Goal: Information Seeking & Learning: Check status

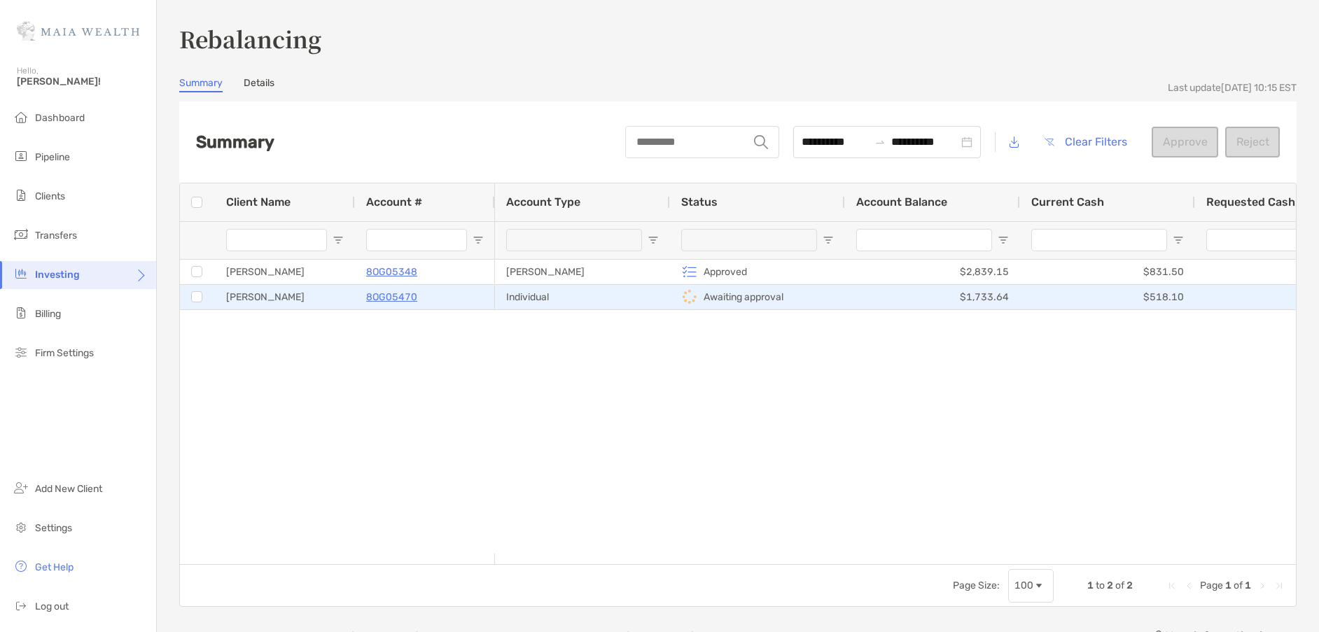
click at [730, 295] on p "Awaiting approval" at bounding box center [744, 298] width 80 height 18
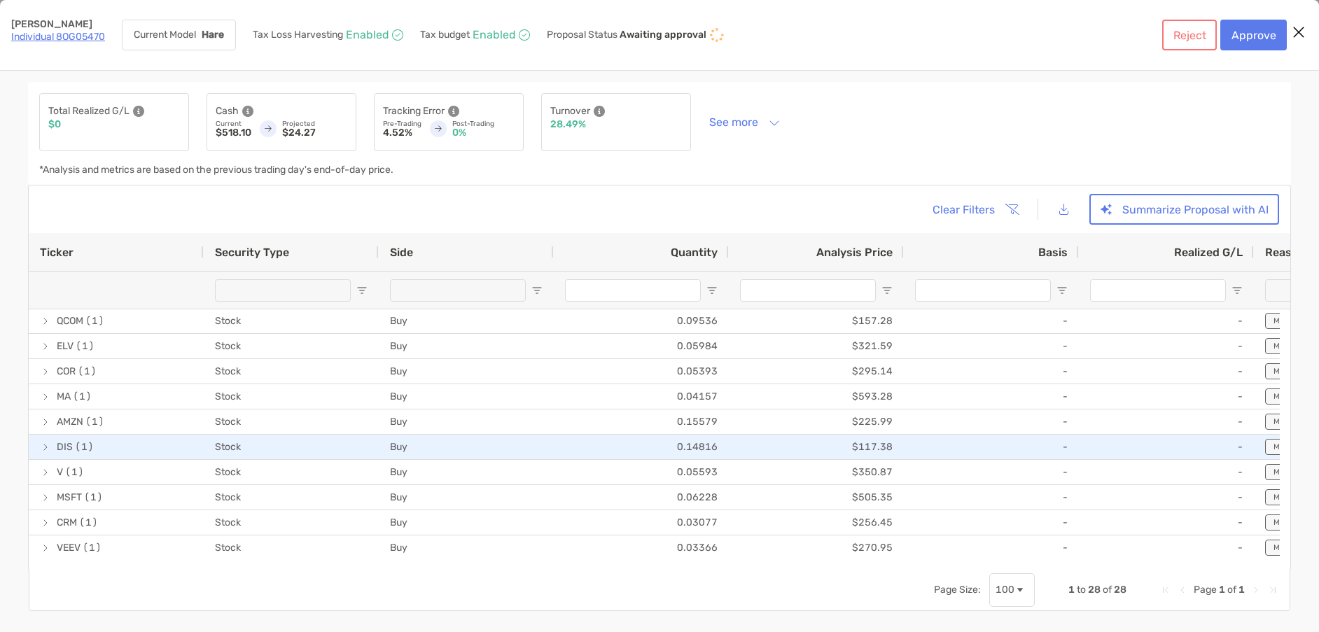
scroll to position [36, 0]
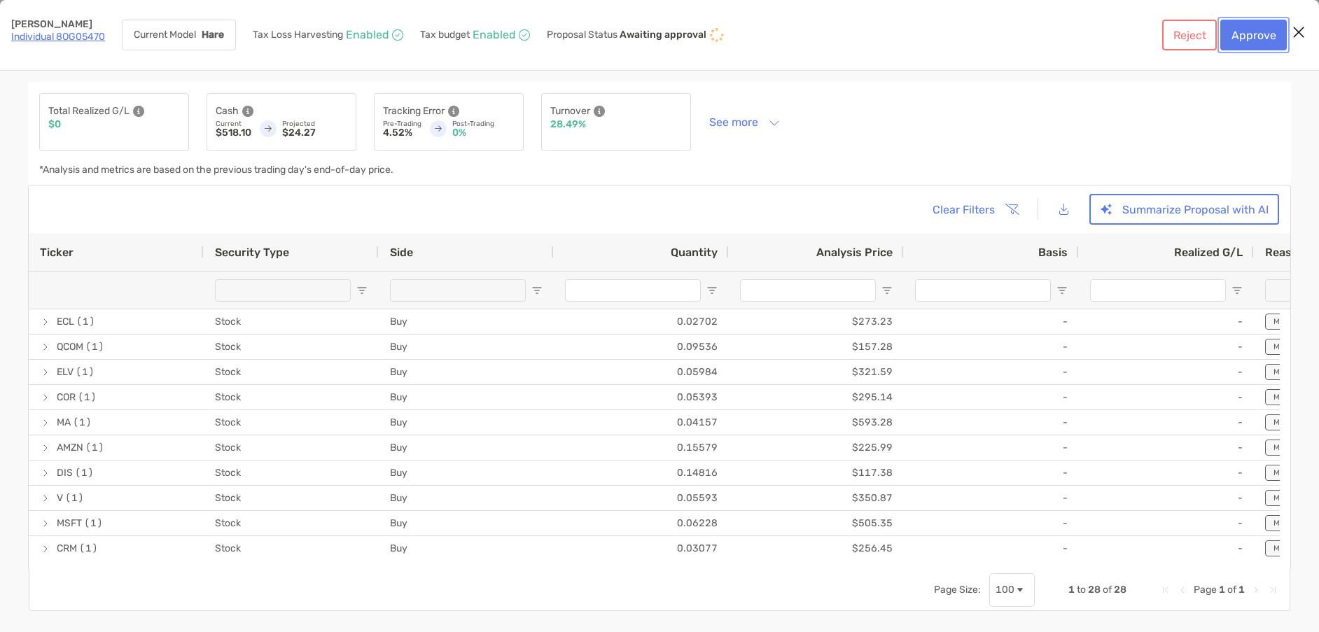
click at [1260, 39] on button "Approve" at bounding box center [1254, 35] width 67 height 31
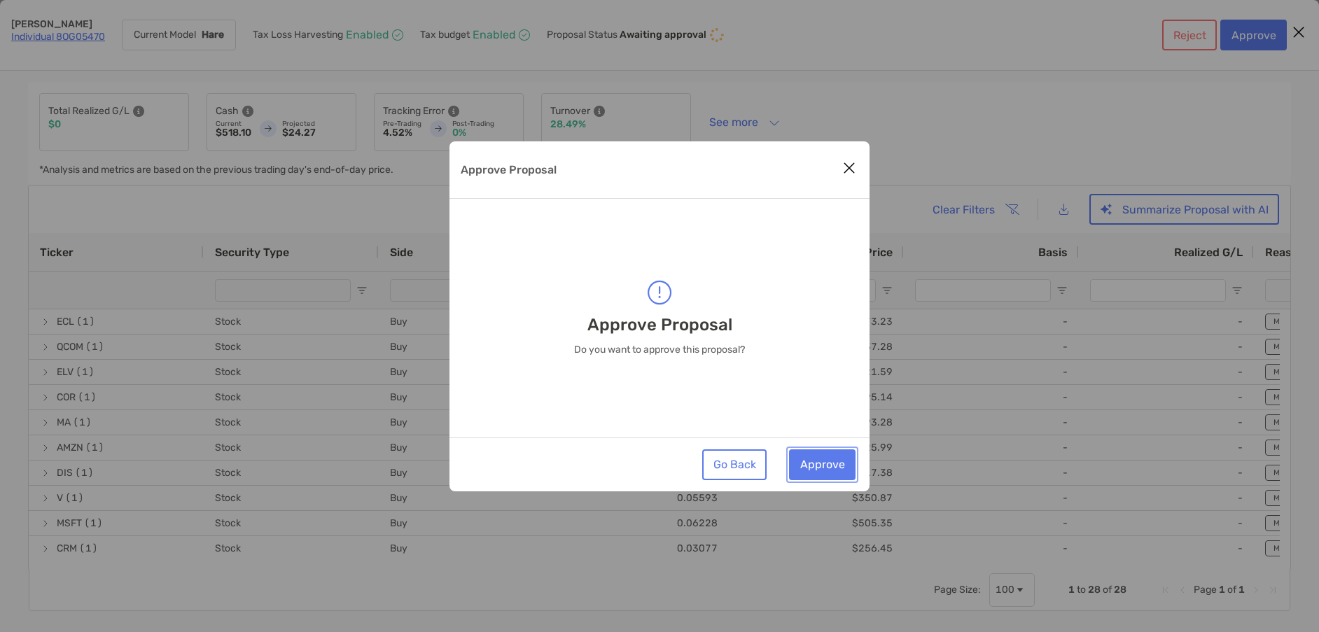
click at [839, 465] on button "Approve" at bounding box center [822, 465] width 67 height 31
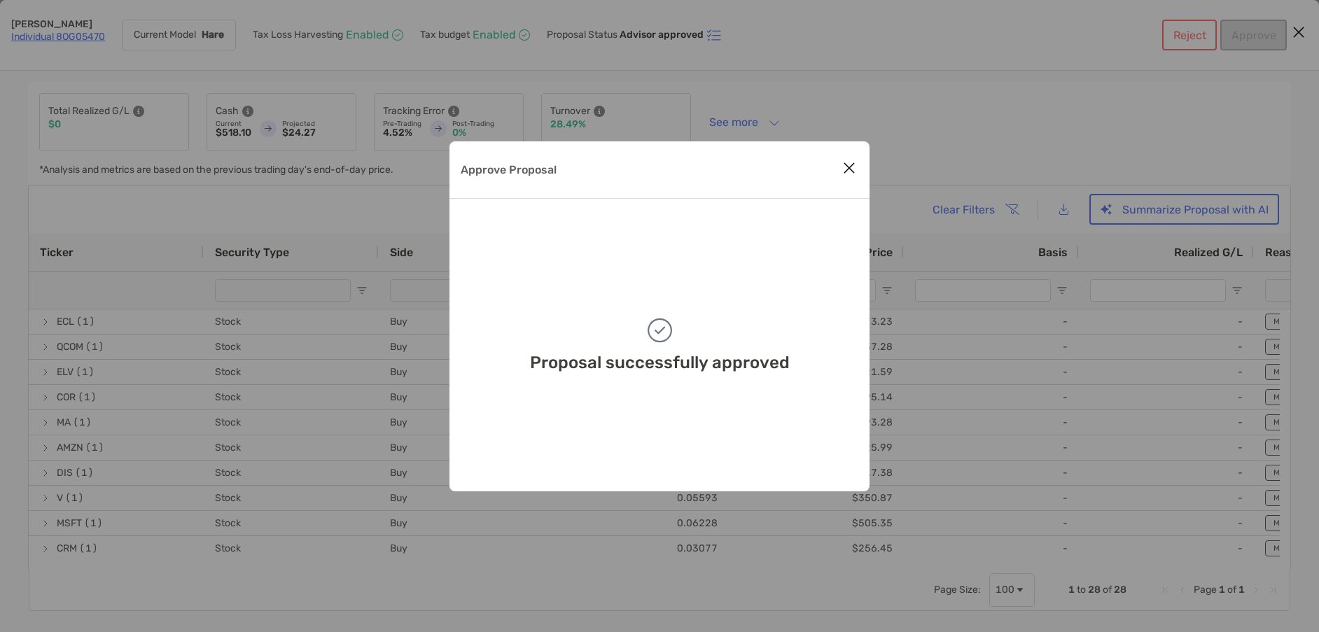
click at [849, 169] on icon "Close modal" at bounding box center [849, 168] width 13 height 17
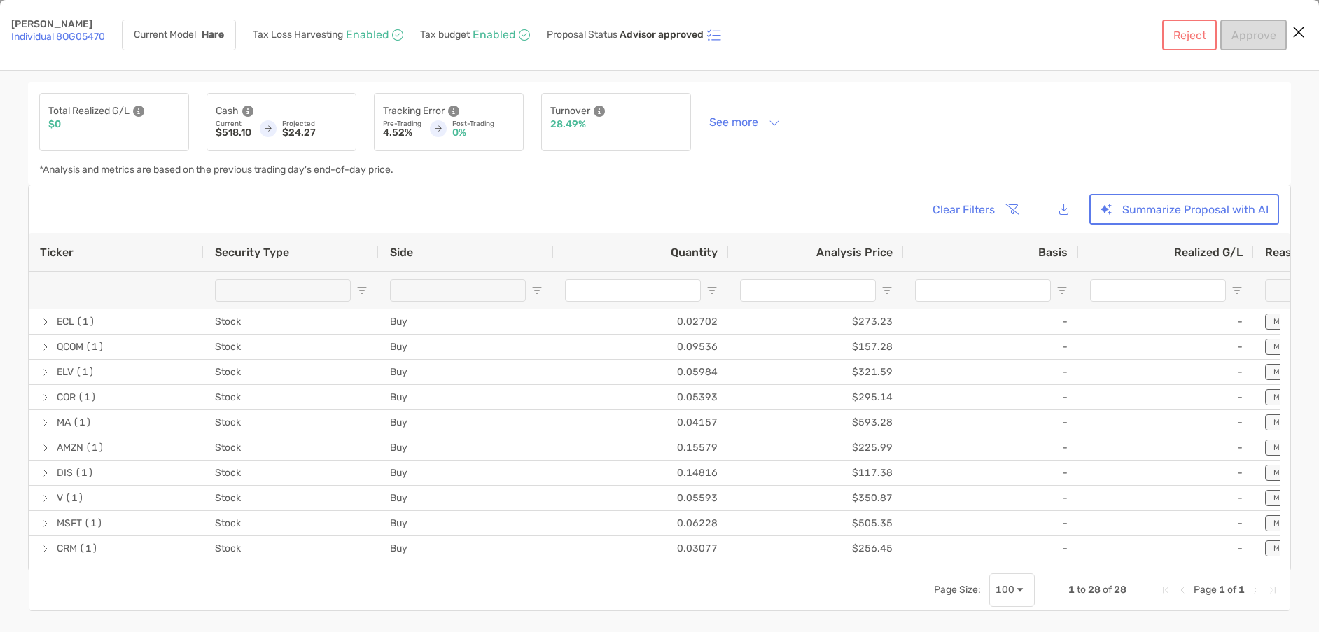
click at [1307, 31] on button "Close modal" at bounding box center [1299, 32] width 21 height 21
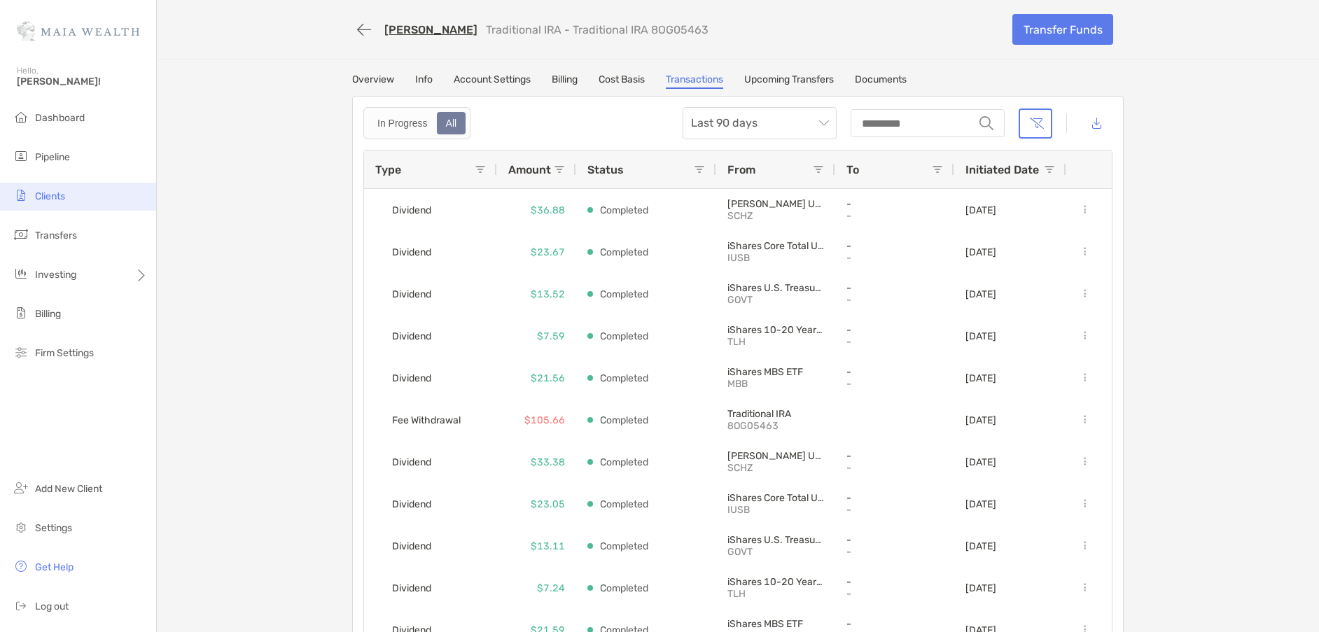
click at [73, 199] on li "Clients" at bounding box center [78, 197] width 156 height 28
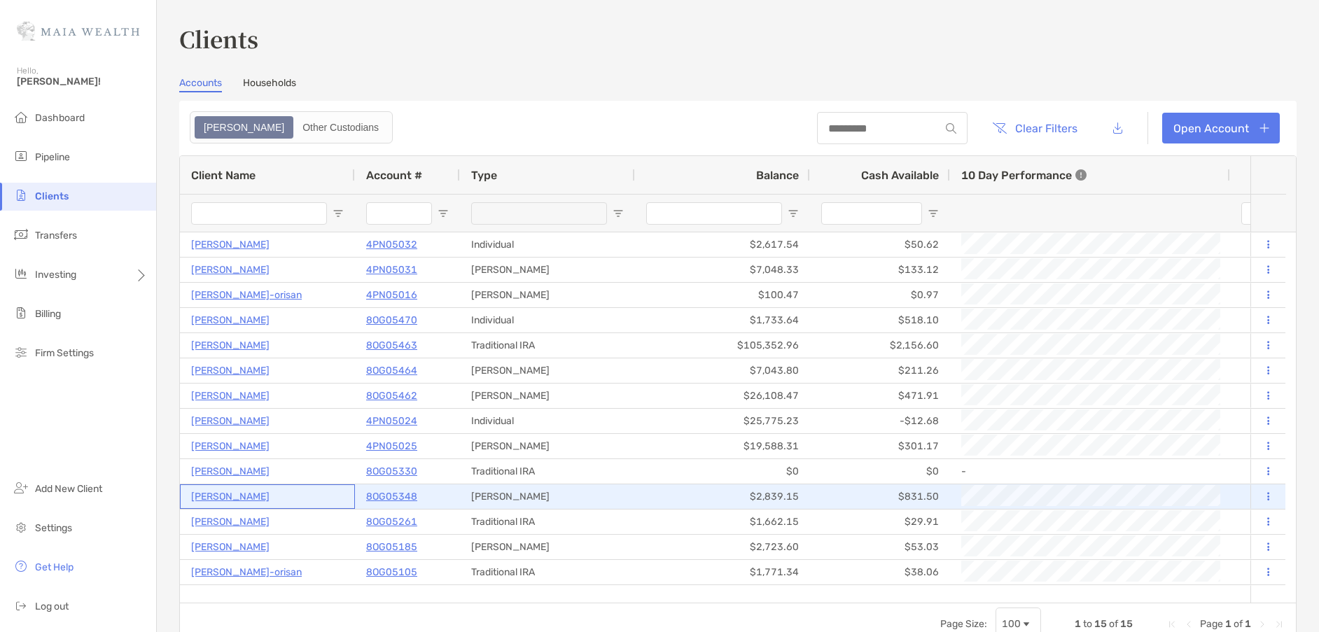
click at [221, 497] on p "[PERSON_NAME]" at bounding box center [230, 497] width 78 height 18
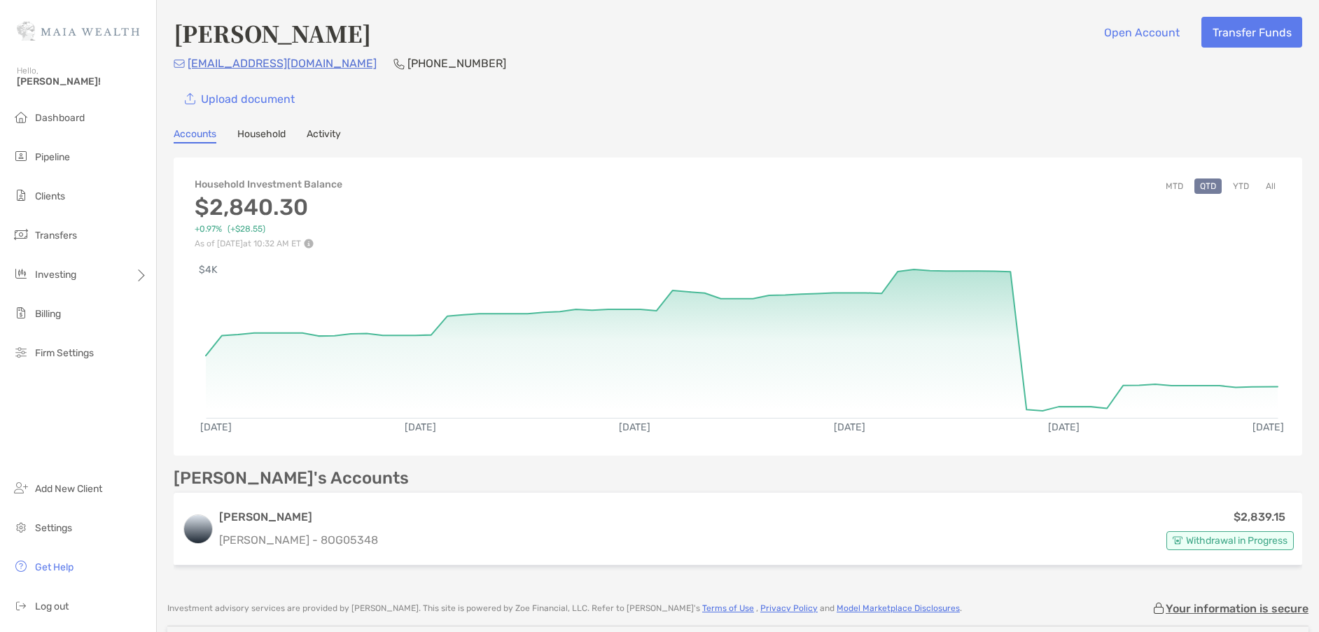
click at [330, 133] on link "Activity" at bounding box center [324, 135] width 34 height 15
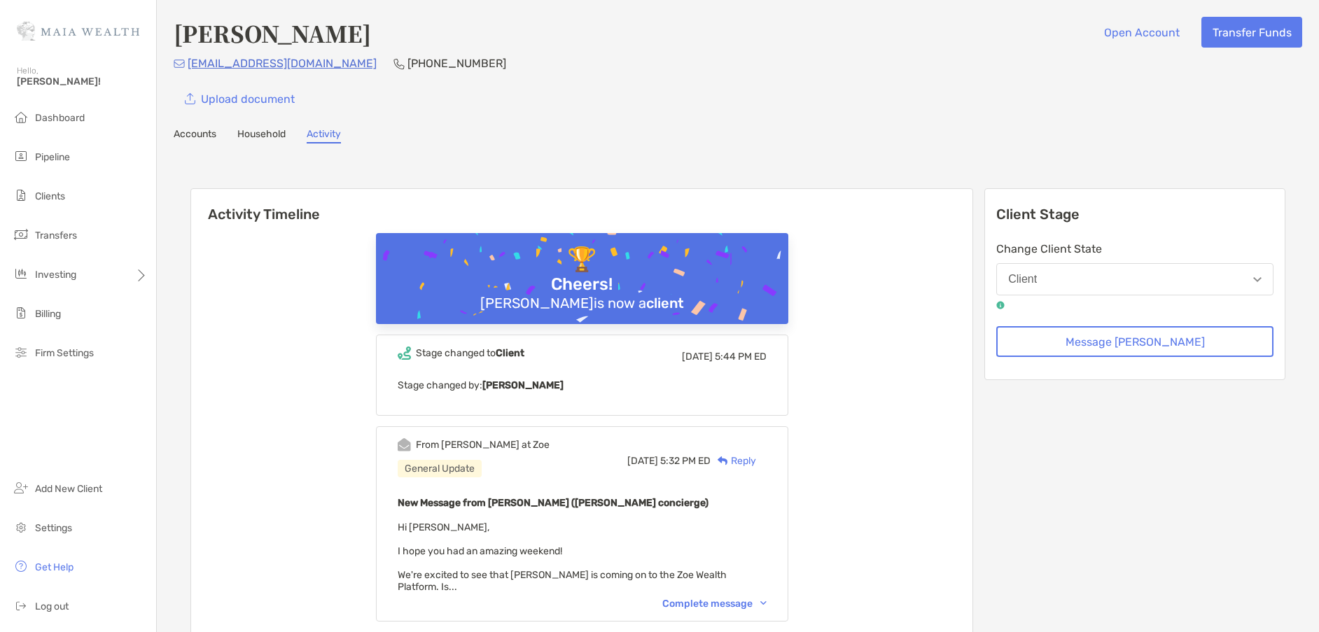
click at [266, 128] on link "Household" at bounding box center [261, 135] width 48 height 15
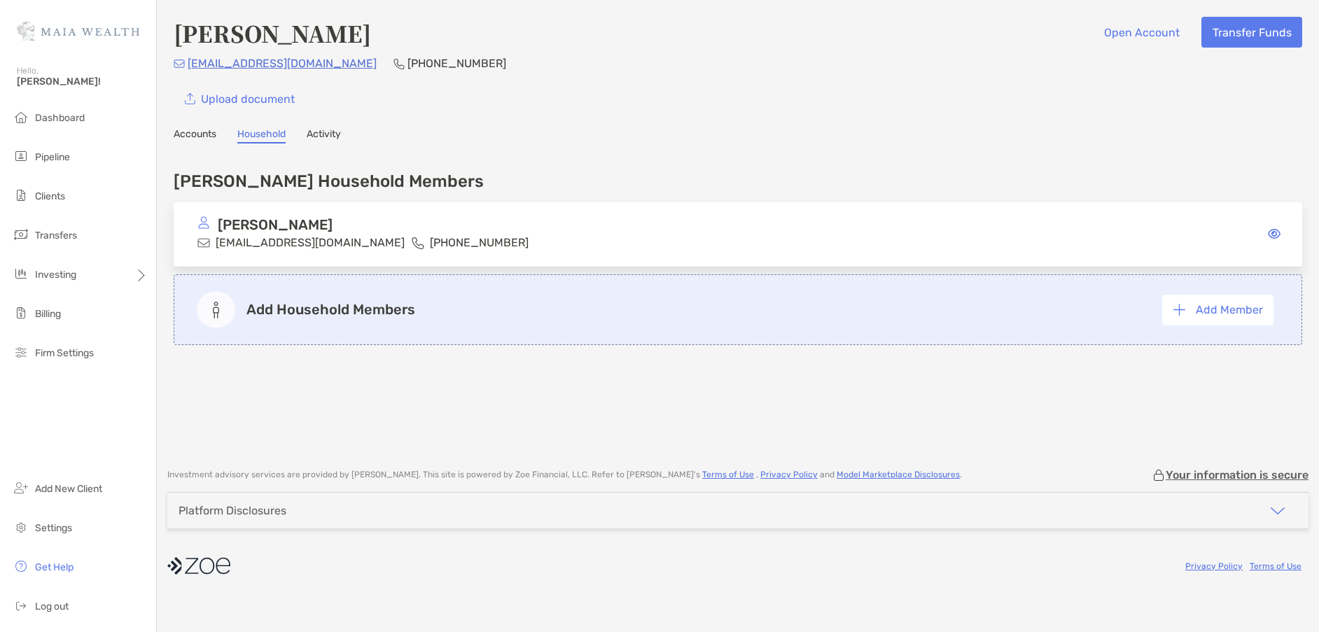
click at [317, 133] on link "Activity" at bounding box center [324, 135] width 34 height 15
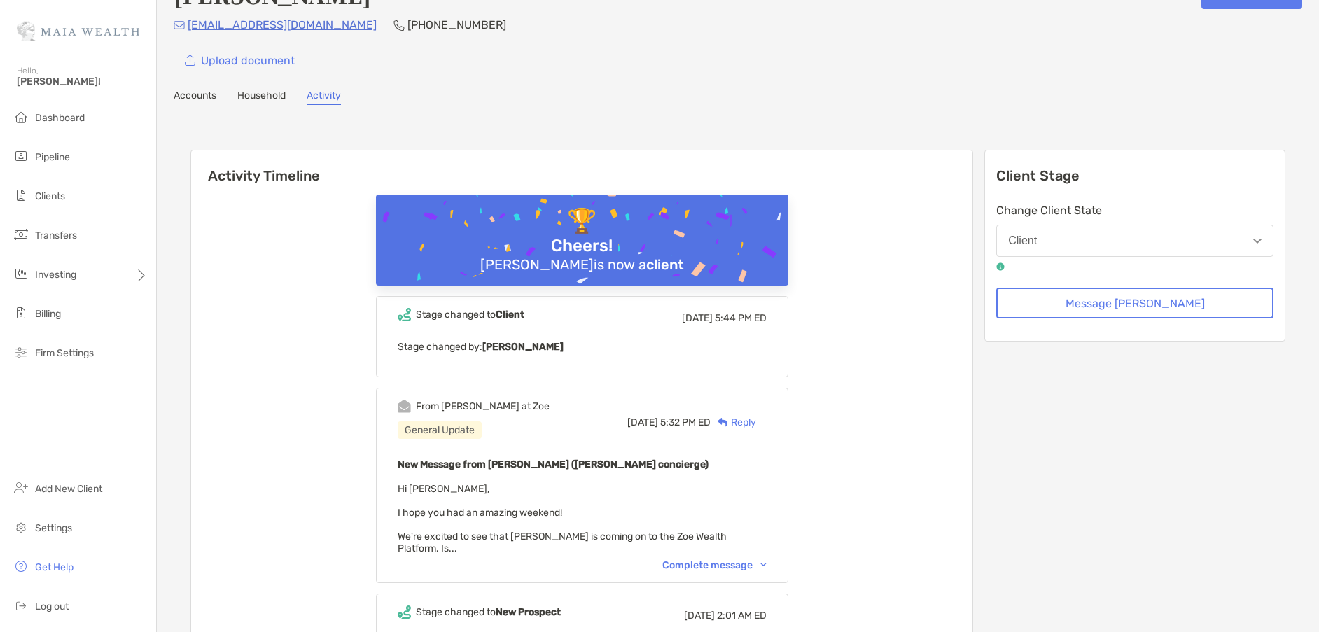
scroll to position [37, 0]
click at [251, 95] on link "Household" at bounding box center [261, 98] width 48 height 15
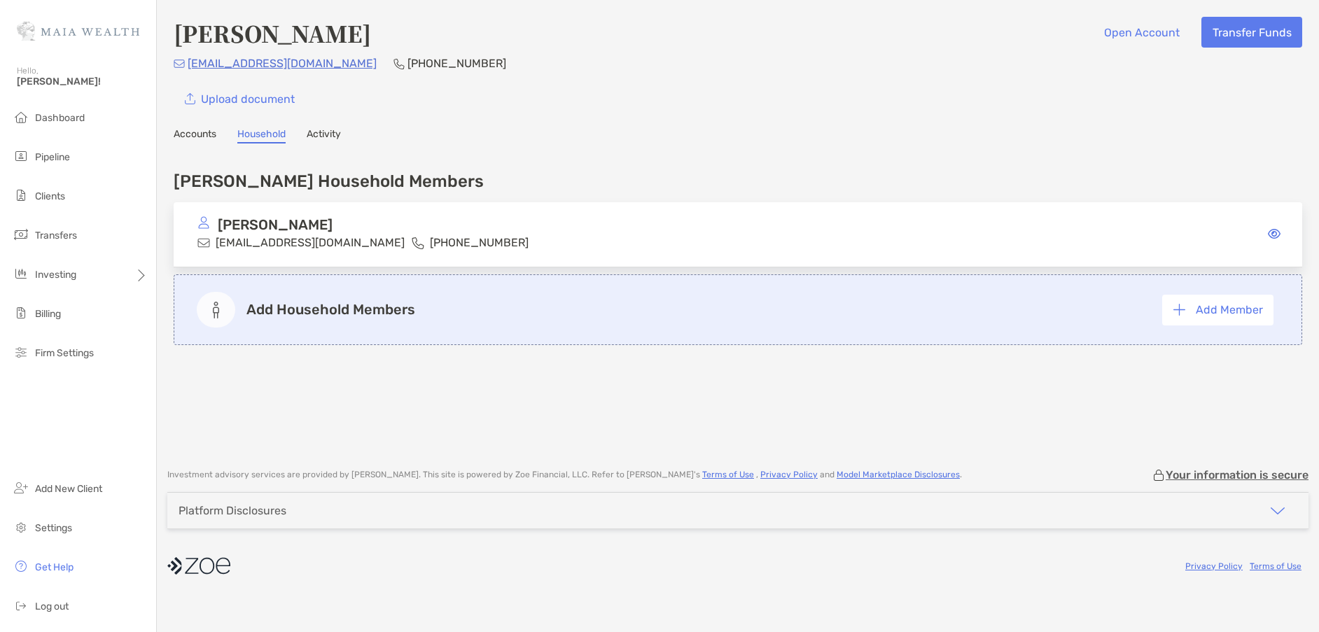
click at [202, 132] on link "Accounts" at bounding box center [195, 135] width 43 height 15
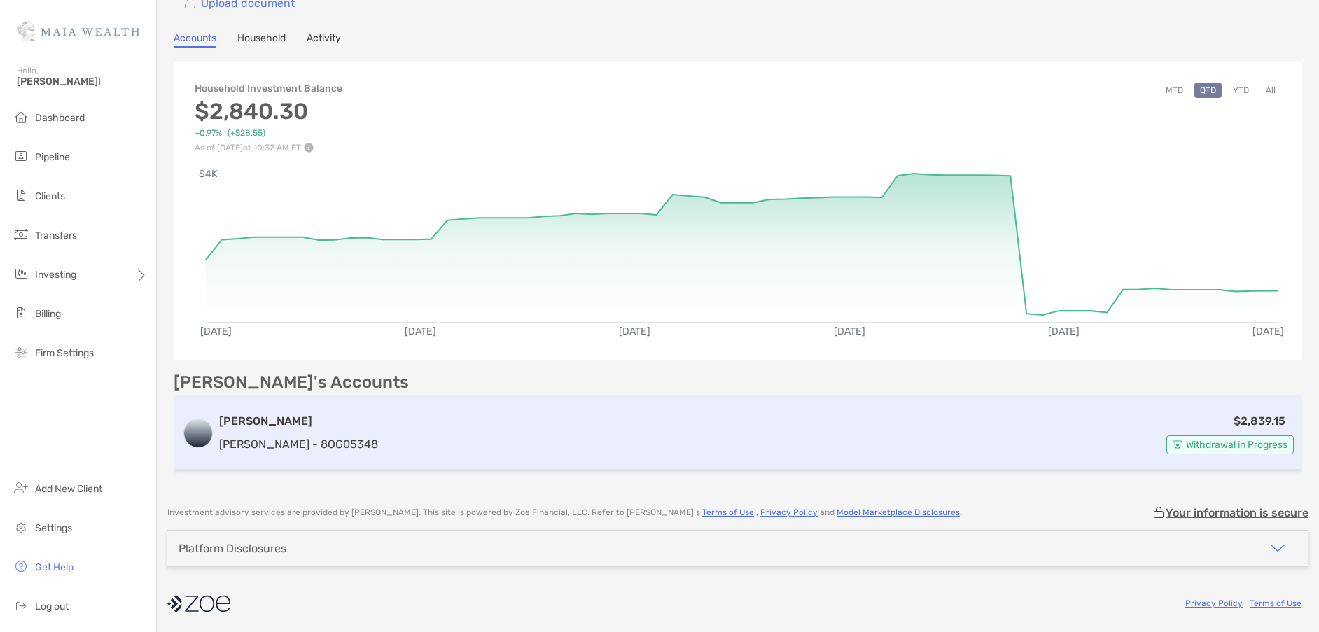
scroll to position [97, 0]
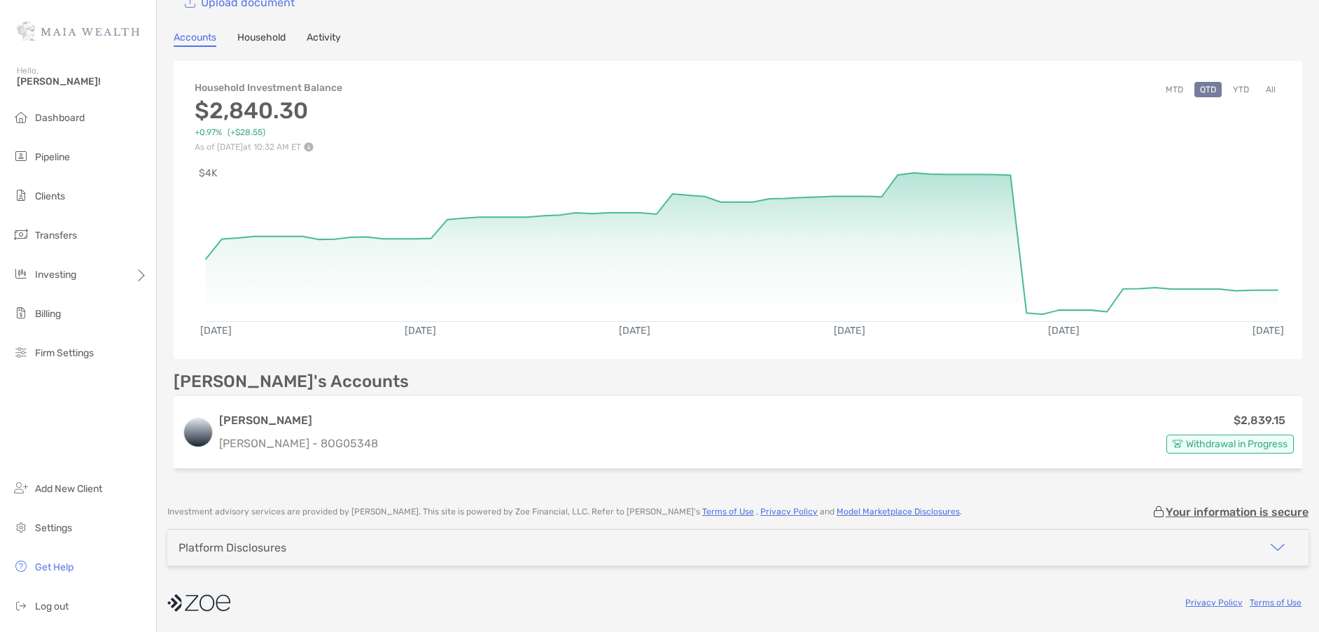
click at [336, 35] on link "Activity" at bounding box center [324, 39] width 34 height 15
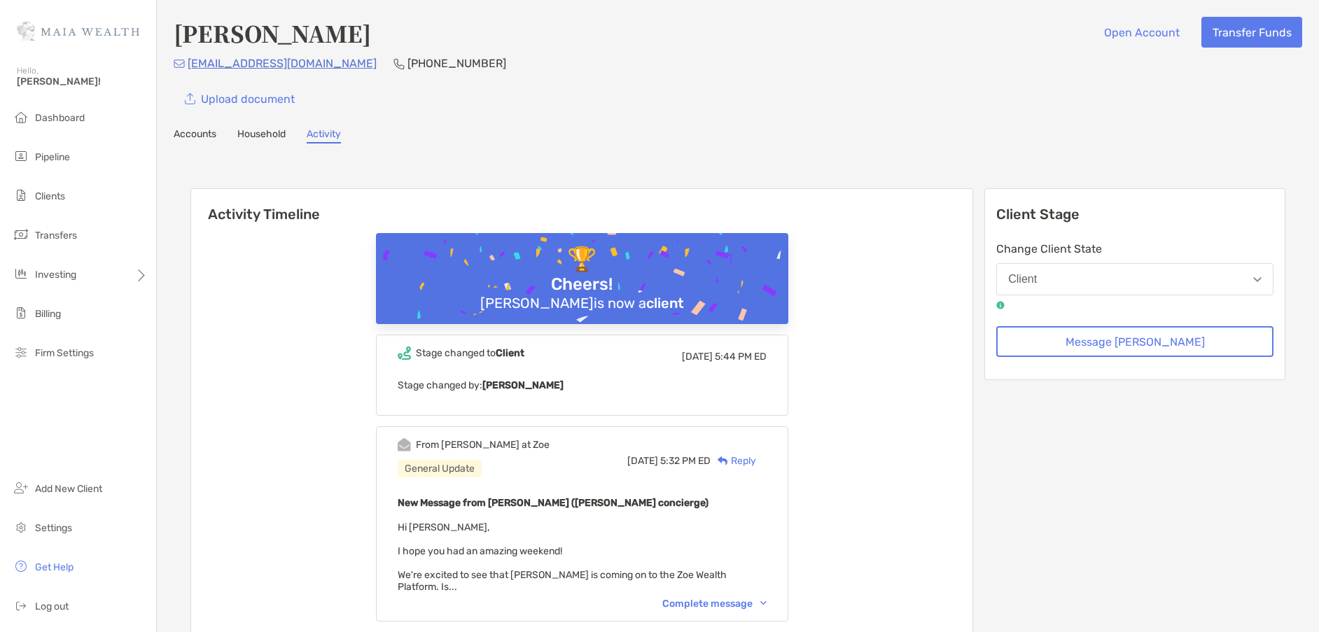
click at [200, 143] on link "Accounts" at bounding box center [195, 135] width 43 height 15
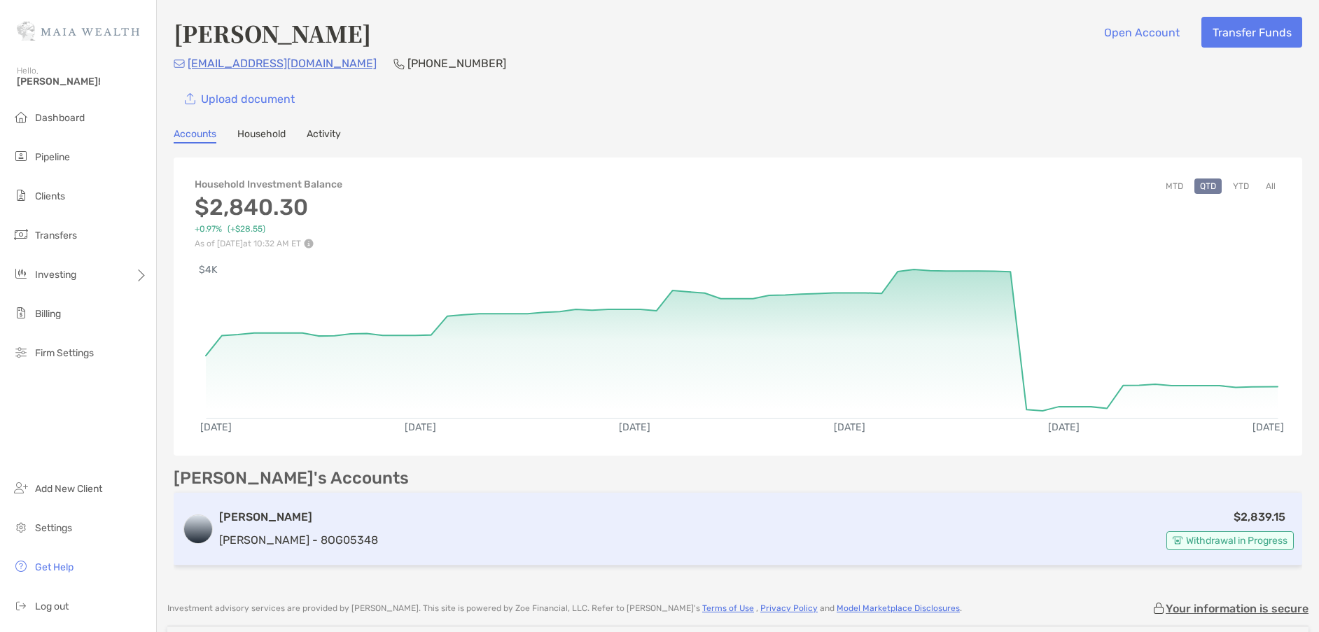
click at [254, 536] on p "[PERSON_NAME] - 8OG05348" at bounding box center [298, 541] width 159 height 18
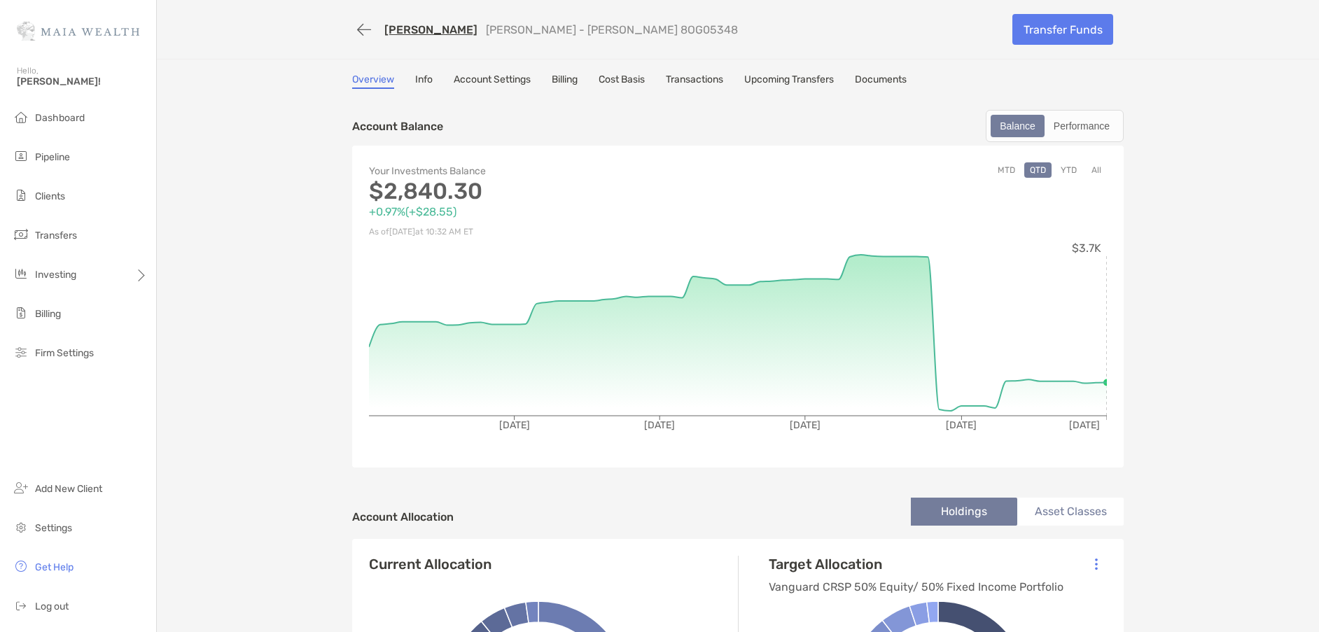
click at [715, 78] on link "Transactions" at bounding box center [694, 81] width 57 height 15
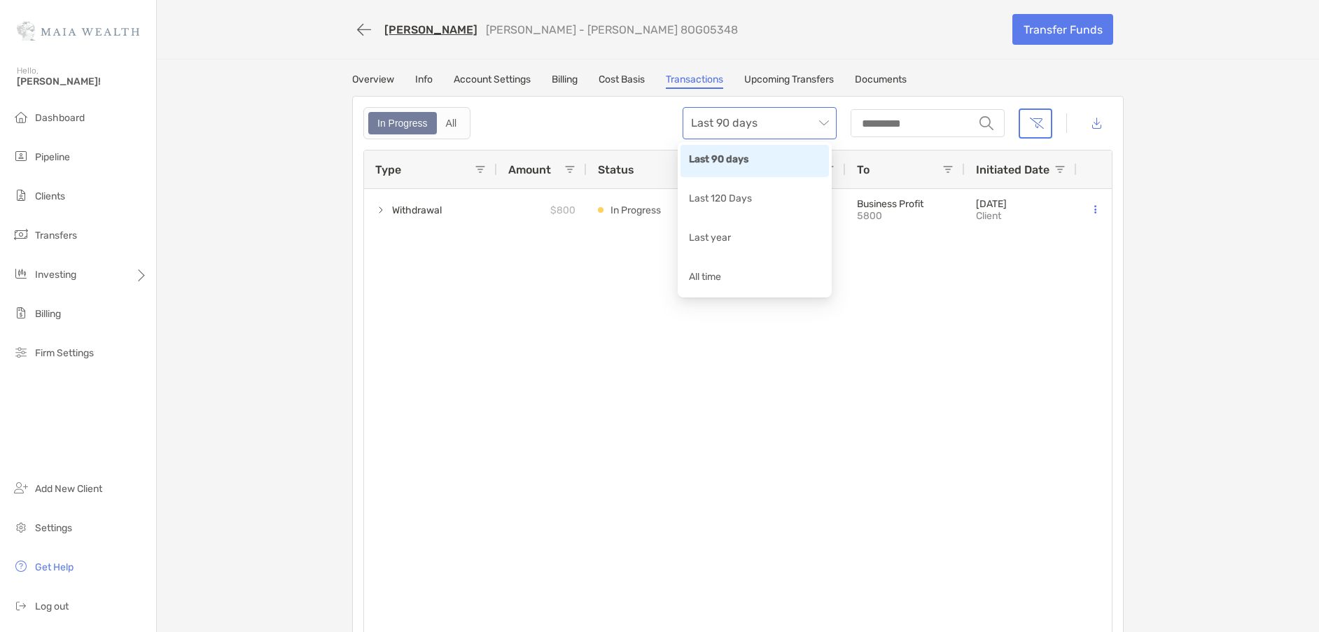
click at [784, 114] on span "Last 90 days" at bounding box center [759, 123] width 137 height 31
click at [762, 200] on div "Last 120 Days" at bounding box center [755, 200] width 132 height 18
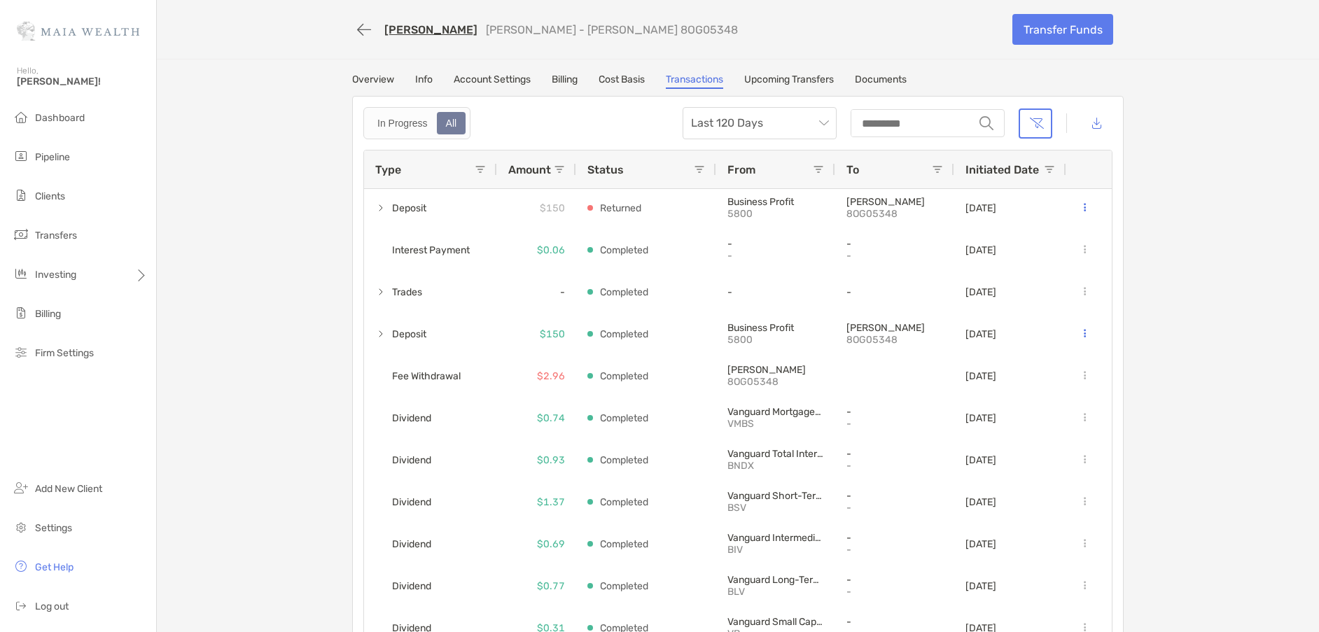
scroll to position [966, 0]
